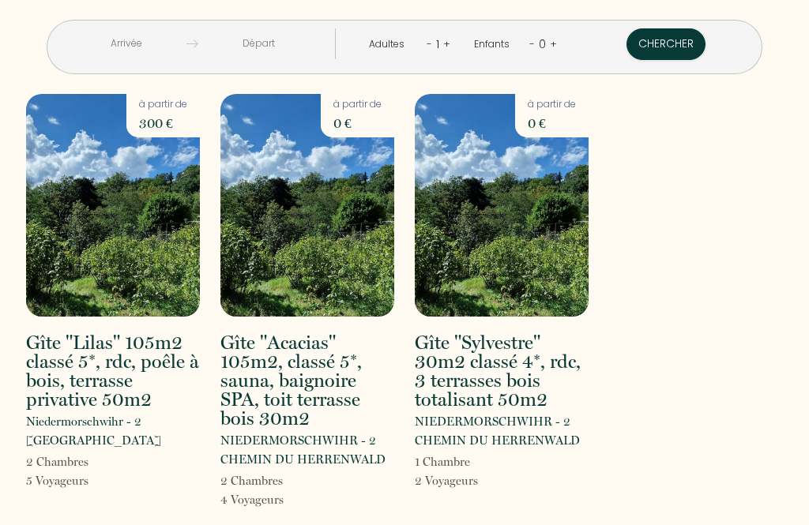
click at [140, 47] on input "text" at bounding box center [126, 43] width 121 height 31
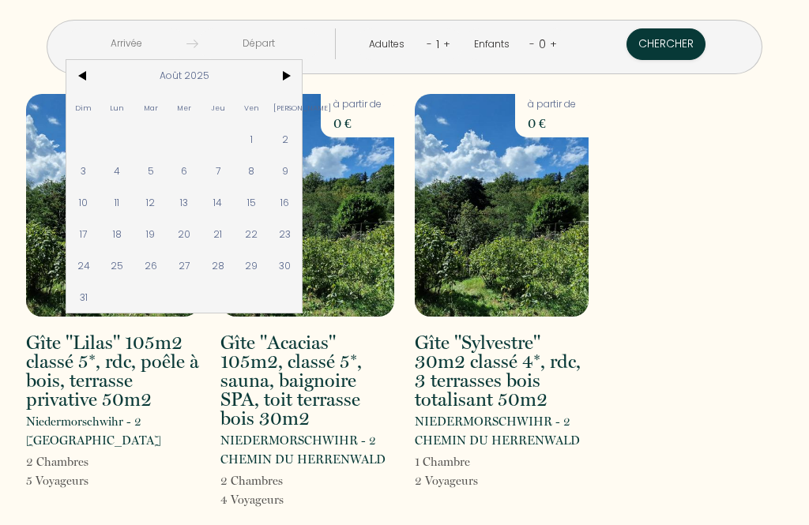
click at [303, 78] on span ">" at bounding box center [286, 76] width 34 height 32
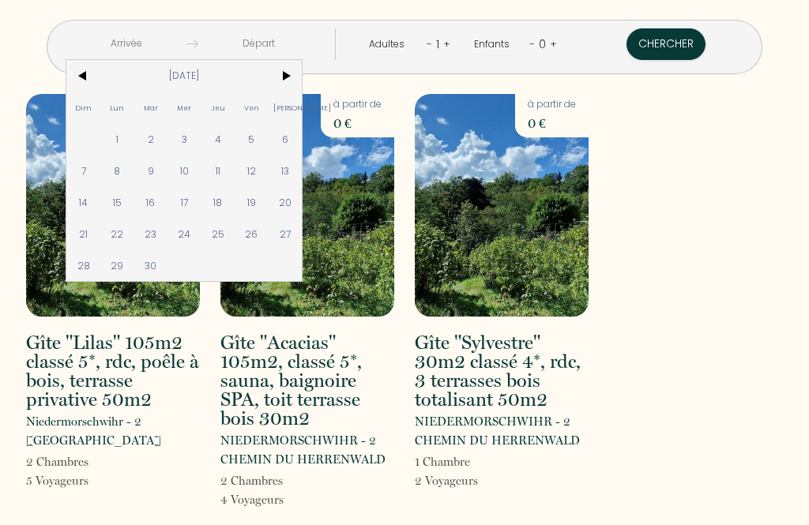
click at [303, 84] on span ">" at bounding box center [286, 76] width 34 height 32
click at [269, 144] on span "3" at bounding box center [252, 139] width 34 height 32
type input "[DATE]"
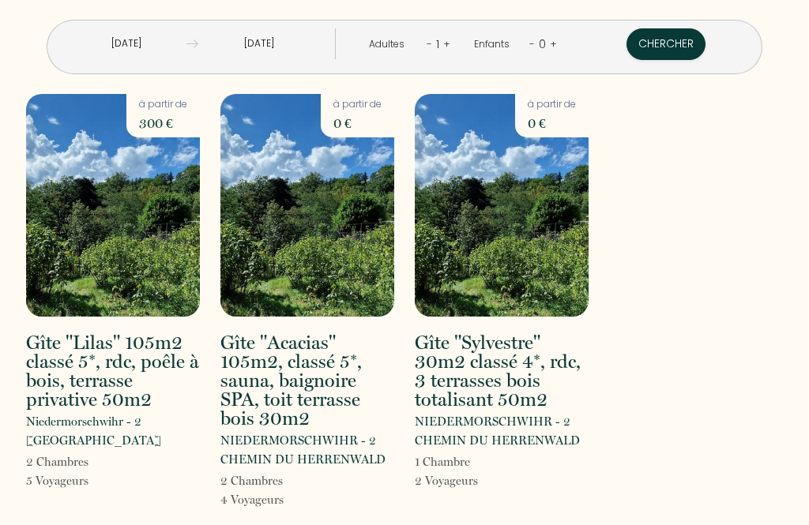
click at [291, 47] on input "[DATE]" at bounding box center [258, 43] width 121 height 31
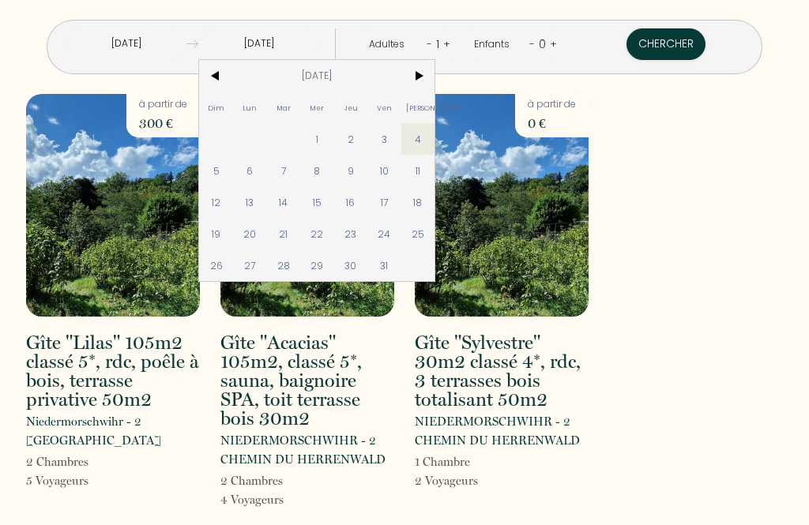
click at [227, 176] on span "5" at bounding box center [216, 171] width 34 height 32
type input "[DATE]"
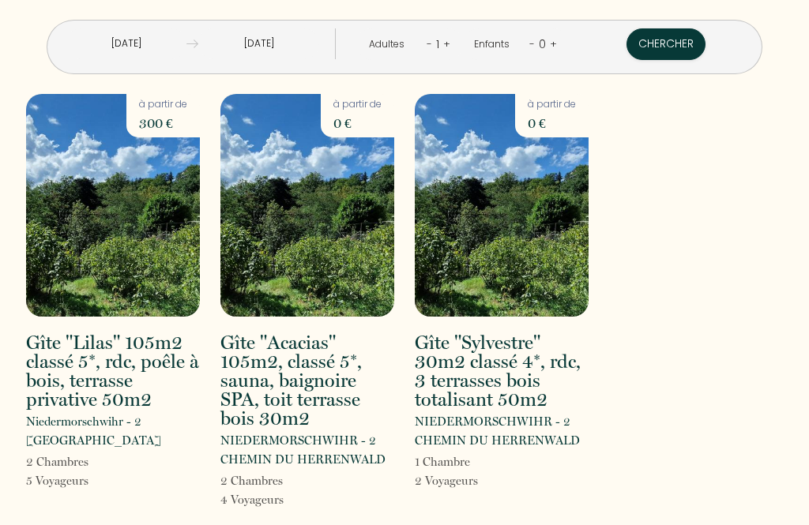
click at [427, 50] on link "-" at bounding box center [430, 43] width 6 height 15
click at [445, 44] on link "+" at bounding box center [446, 43] width 7 height 15
click at [444, 44] on link "+" at bounding box center [447, 43] width 7 height 15
click at [444, 50] on link "+" at bounding box center [447, 43] width 7 height 15
click at [656, 45] on button "Chercher" at bounding box center [667, 44] width 79 height 32
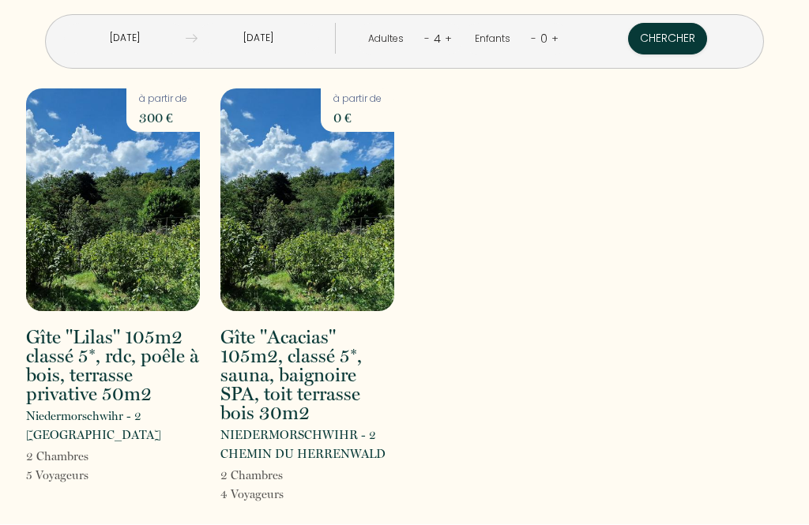
scroll to position [51, 0]
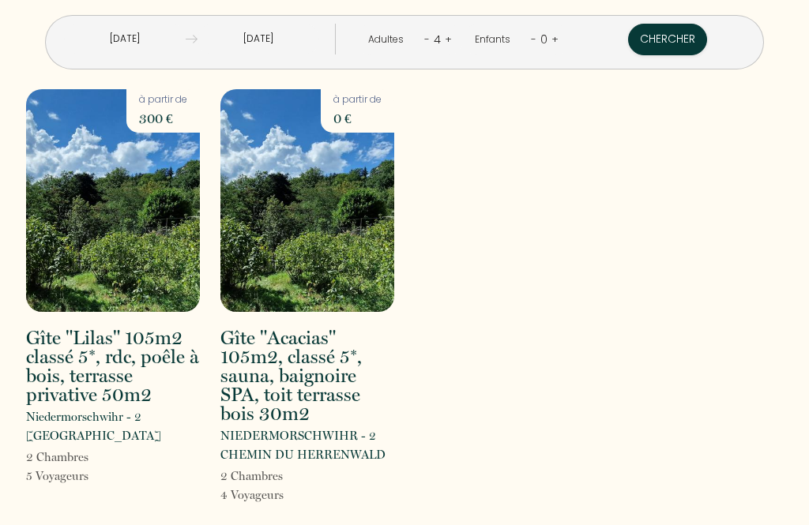
click at [288, 340] on h2 "Gîte "Acacias" 105m2, classé 5*, sauna, baignoire SPA, toit terrasse bois 30m2" at bounding box center [307, 376] width 174 height 95
click at [324, 171] on img at bounding box center [307, 200] width 174 height 223
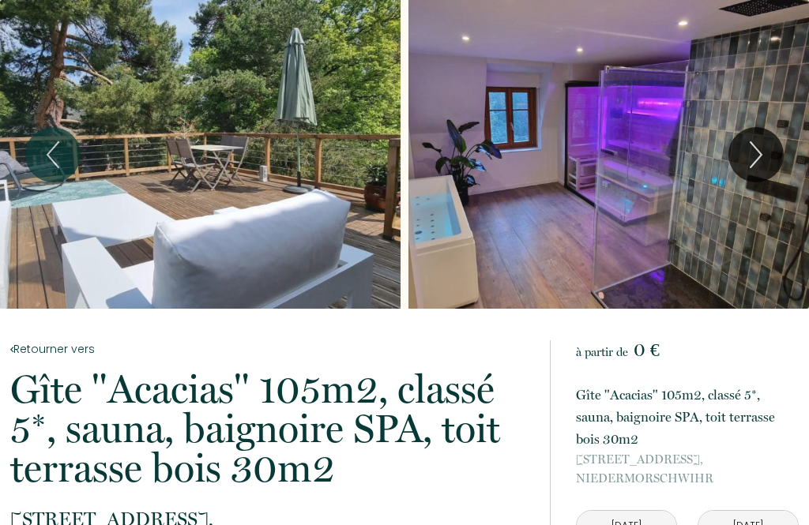
click at [760, 146] on icon "Next" at bounding box center [755, 154] width 33 height 47
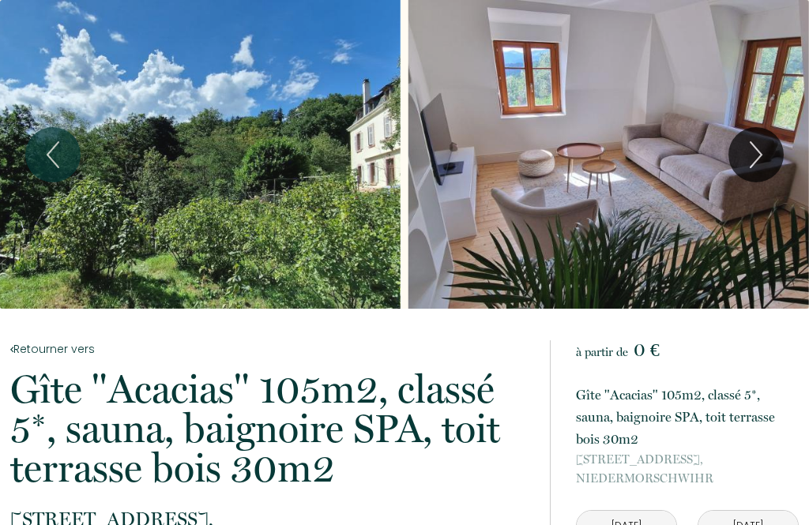
click at [753, 141] on icon "Next" at bounding box center [755, 154] width 33 height 47
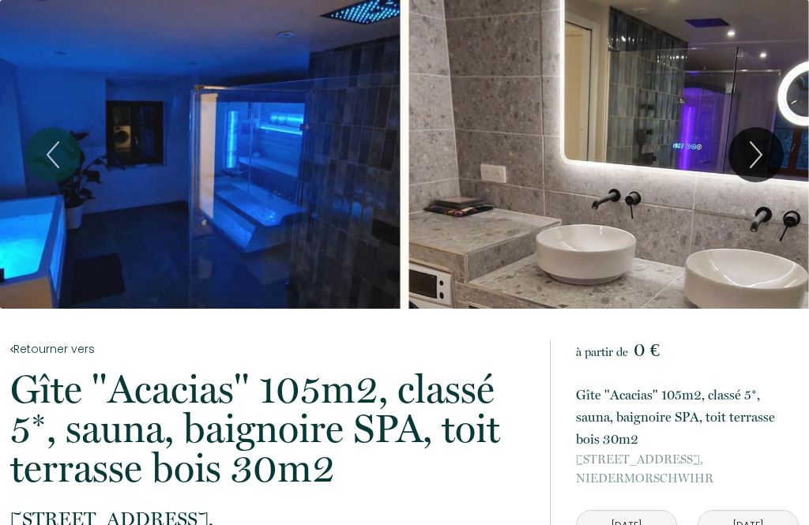
click at [752, 154] on icon "Next" at bounding box center [755, 154] width 33 height 47
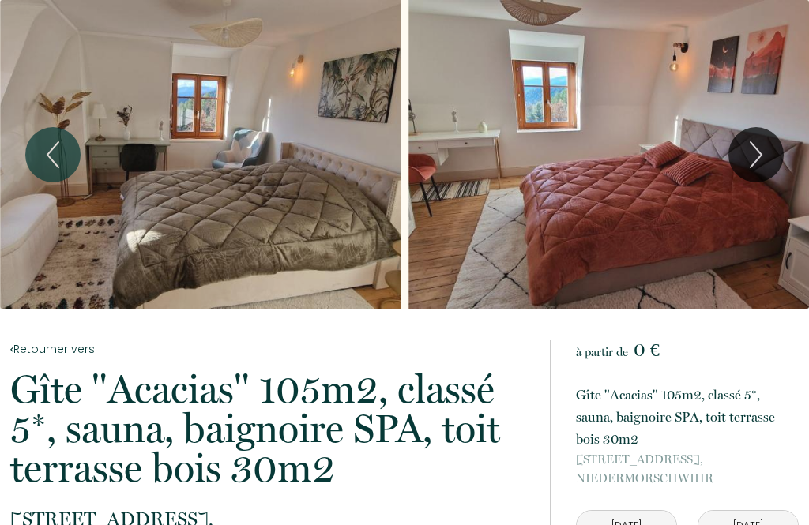
click at [762, 147] on icon "Next" at bounding box center [755, 154] width 33 height 47
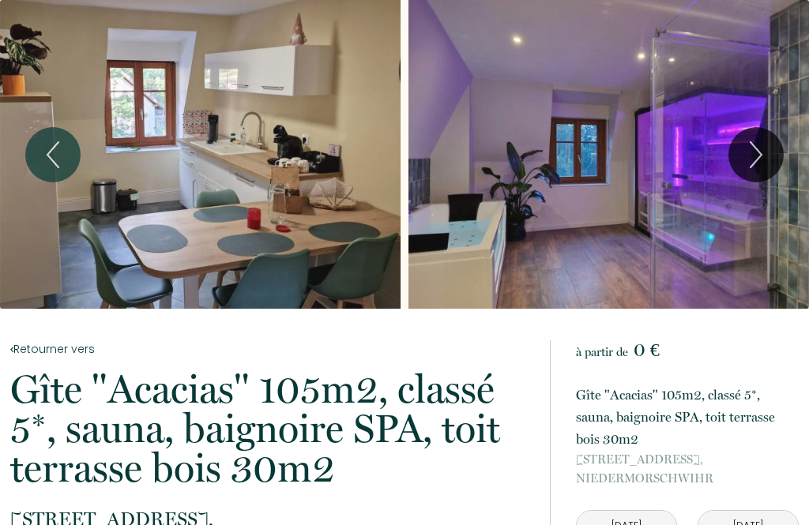
click at [756, 143] on icon "Next" at bounding box center [755, 154] width 33 height 47
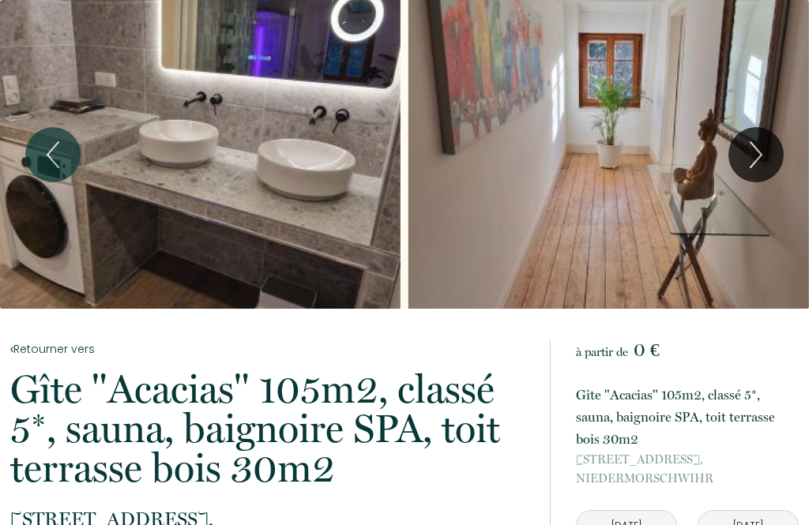
click at [764, 137] on icon "Next" at bounding box center [755, 154] width 33 height 47
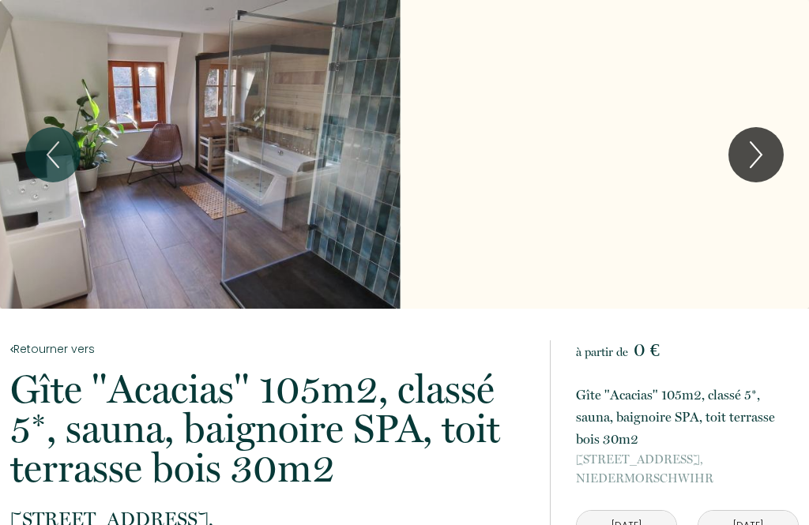
click at [758, 143] on icon "Next" at bounding box center [755, 154] width 33 height 47
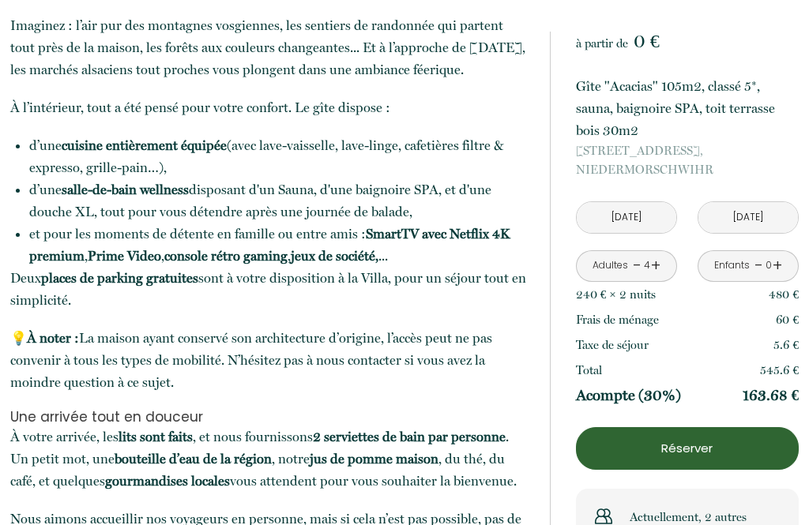
scroll to position [813, 0]
